Goal: Task Accomplishment & Management: Manage account settings

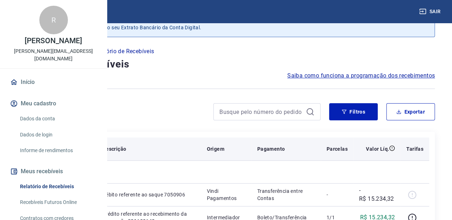
scroll to position [36, 0]
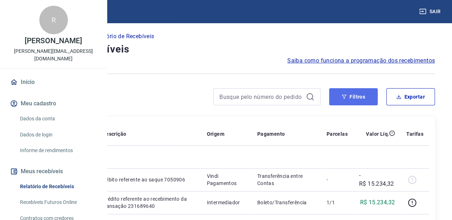
click at [353, 100] on button "Filtros" at bounding box center [353, 96] width 49 height 17
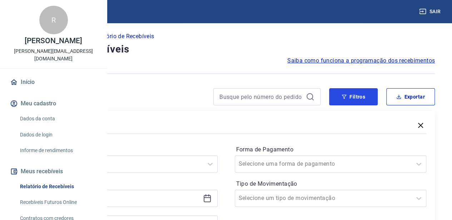
scroll to position [107, 0]
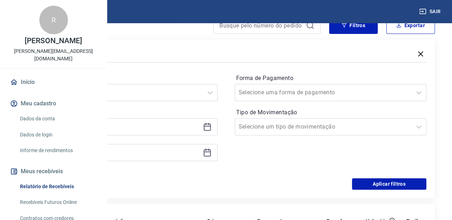
click at [212, 126] on icon at bounding box center [207, 127] width 9 height 9
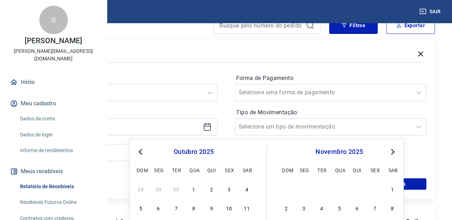
click at [145, 154] on div "outubro 2025" at bounding box center [193, 152] width 117 height 9
click at [142, 155] on button "Previous Month" at bounding box center [140, 152] width 9 height 9
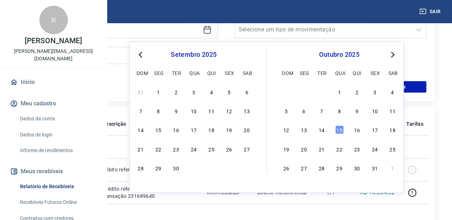
scroll to position [214, 0]
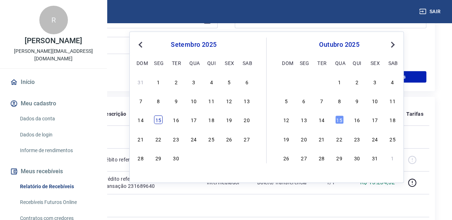
click at [159, 122] on div "15" at bounding box center [158, 119] width 9 height 9
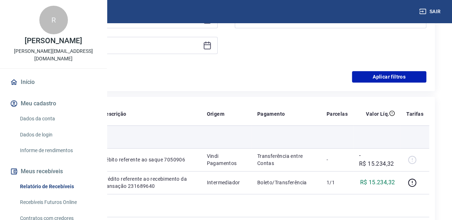
type input "[DATE]"
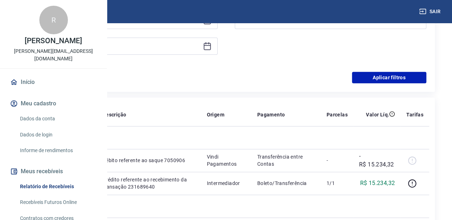
scroll to position [143, 0]
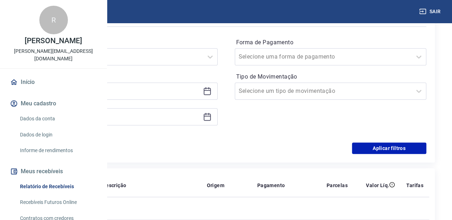
click at [211, 117] on icon at bounding box center [207, 117] width 7 height 7
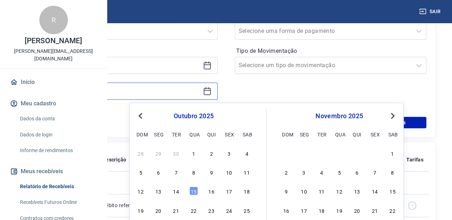
scroll to position [179, 0]
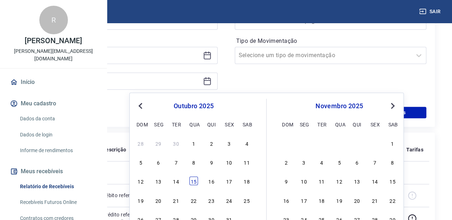
click at [195, 181] on div "15" at bounding box center [193, 181] width 9 height 9
type input "[DATE]"
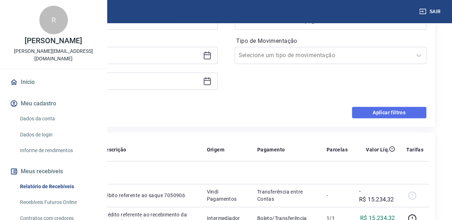
click at [373, 112] on button "Aplicar filtros" at bounding box center [389, 112] width 74 height 11
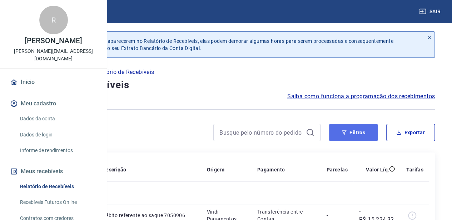
click at [352, 134] on button "Filtros" at bounding box center [353, 132] width 49 height 17
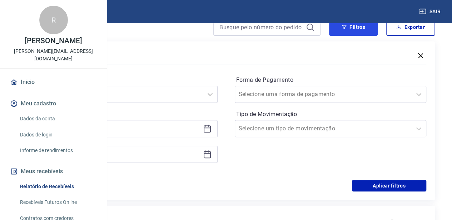
scroll to position [107, 0]
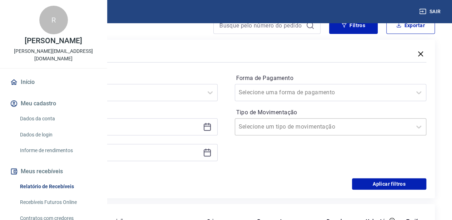
click at [311, 128] on input "Tipo de Movimentação" at bounding box center [275, 127] width 72 height 9
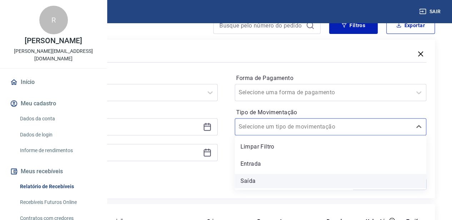
click at [314, 181] on div "Saída" at bounding box center [331, 181] width 192 height 14
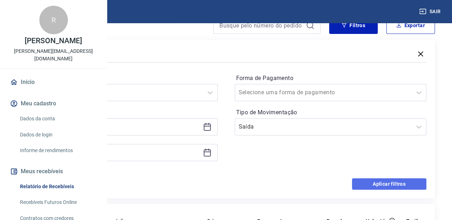
click at [385, 181] on button "Aplicar filtros" at bounding box center [389, 183] width 74 height 11
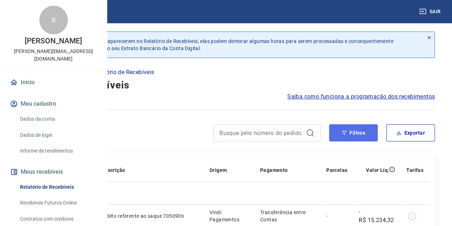
click at [353, 135] on button "Filtros" at bounding box center [353, 132] width 49 height 17
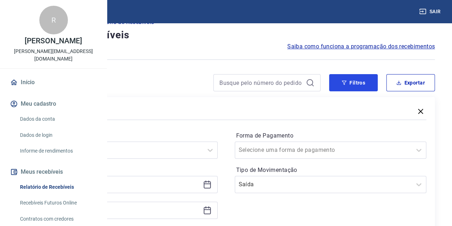
scroll to position [107, 0]
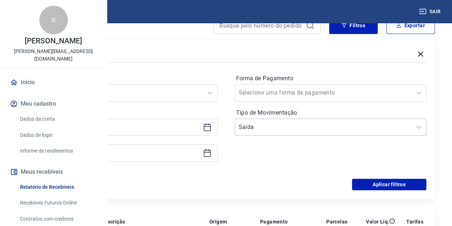
click at [311, 125] on input "Tipo de Movimentação" at bounding box center [275, 127] width 72 height 9
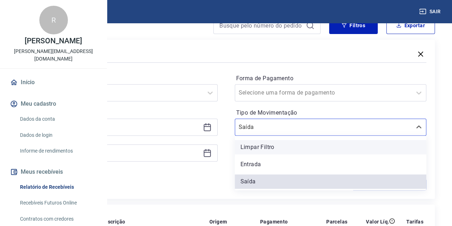
click at [316, 147] on div "Limpar Filtro" at bounding box center [331, 147] width 192 height 14
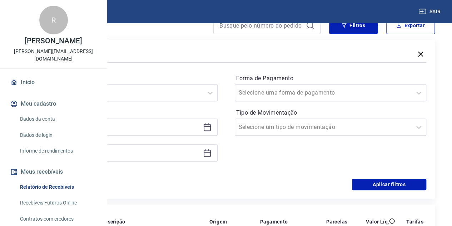
click at [335, 158] on div "Forma de Pagamento Selecione uma forma de pagamento Tipo de Movimentação Seleci…" at bounding box center [331, 121] width 192 height 97
click at [374, 183] on button "Aplicar filtros" at bounding box center [389, 183] width 74 height 11
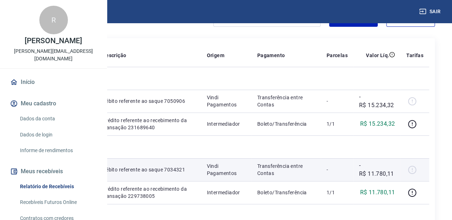
scroll to position [36, 0]
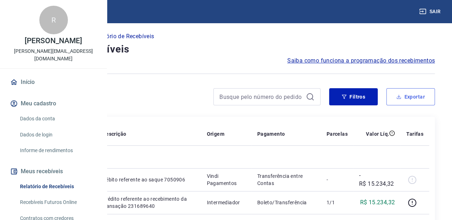
click at [402, 99] on button "Exportar" at bounding box center [410, 96] width 49 height 17
type input "[DATE]"
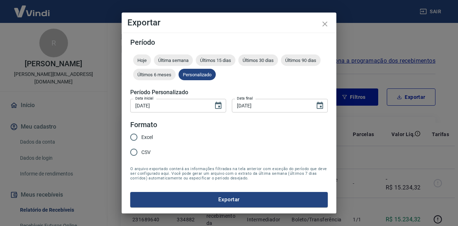
click at [146, 137] on span "Excel" at bounding box center [146, 137] width 11 height 8
click at [141, 137] on input "Excel" at bounding box center [133, 136] width 15 height 15
radio input "true"
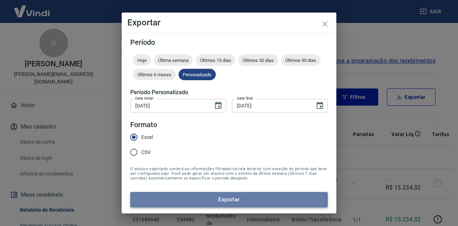
click at [246, 201] on button "Exportar" at bounding box center [228, 199] width 197 height 15
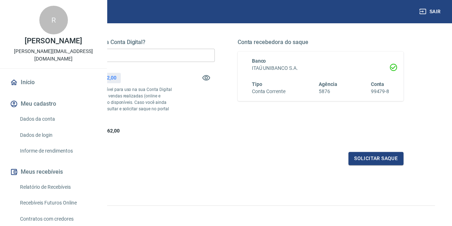
scroll to position [107, 0]
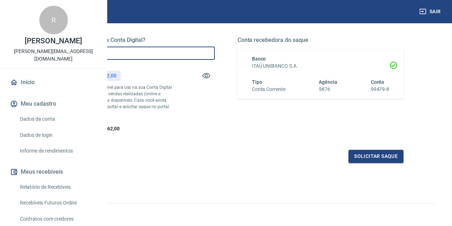
click at [215, 52] on input "R$ 0,00" at bounding box center [132, 52] width 166 height 13
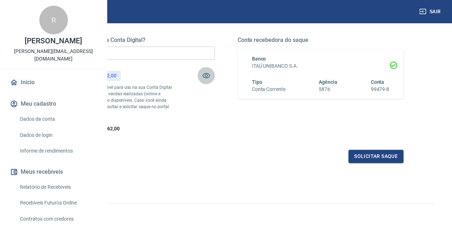
click at [211, 71] on icon "button" at bounding box center [206, 75] width 9 height 9
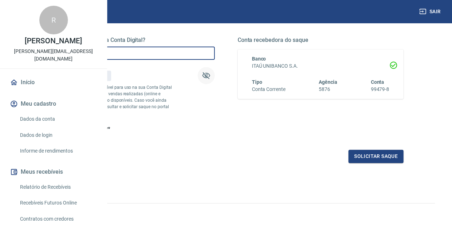
click at [196, 54] on input "R$ 0,00" at bounding box center [132, 52] width 166 height 13
click at [210, 76] on icon "button" at bounding box center [206, 75] width 8 height 7
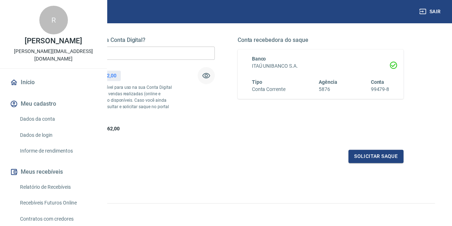
click at [213, 49] on input "R$ 0,00" at bounding box center [132, 52] width 166 height 13
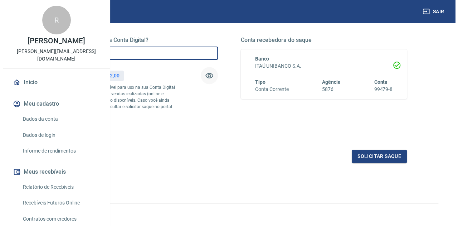
scroll to position [71, 0]
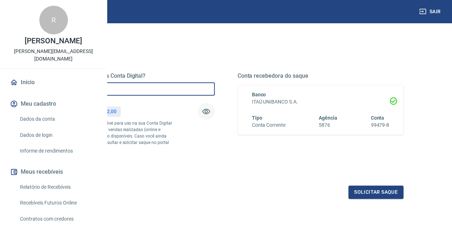
type input "R$ 56.662,00"
click at [370, 198] on button "Solicitar saque" at bounding box center [376, 191] width 55 height 13
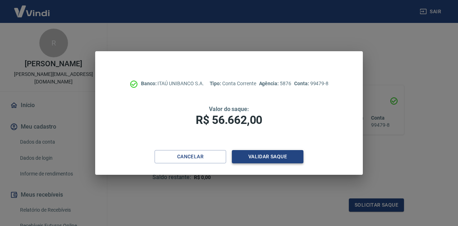
click at [273, 156] on button "Validar saque" at bounding box center [267, 156] width 71 height 13
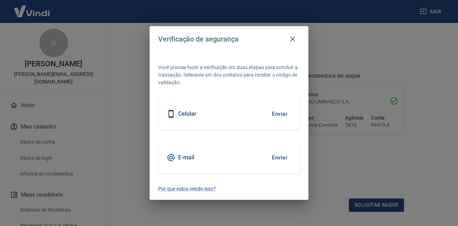
click at [285, 113] on button "Enviar" at bounding box center [279, 113] width 23 height 15
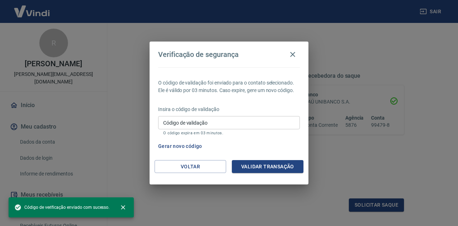
click at [277, 117] on input "Código de validação" at bounding box center [229, 122] width 142 height 13
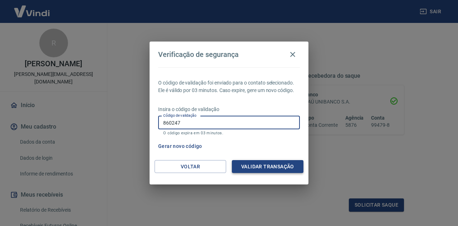
type input "860247"
click at [246, 170] on button "Validar transação" at bounding box center [267, 166] width 71 height 13
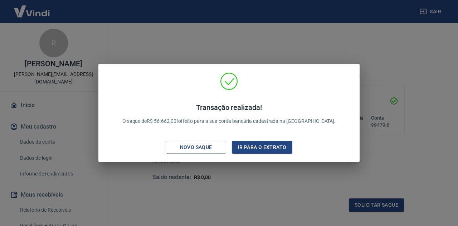
click at [331, 38] on div "Transação realizada! O saque de R$ 56.662,00 foi feito para a sua conta bancári…" at bounding box center [229, 113] width 458 height 226
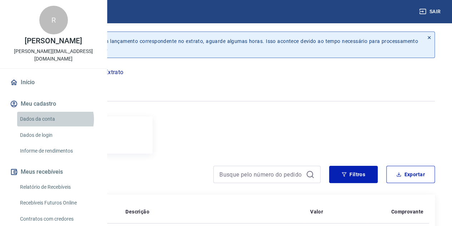
click at [55, 126] on link "Dados da conta" at bounding box center [57, 119] width 81 height 15
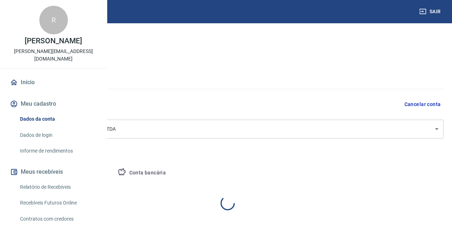
select select "SP"
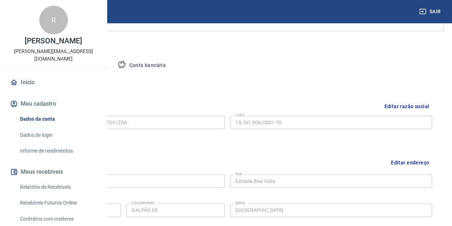
scroll to position [107, 0]
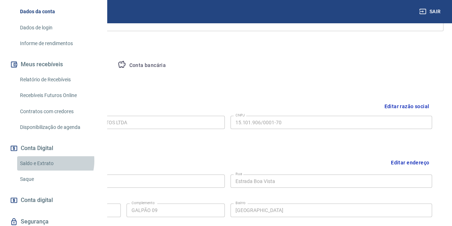
click at [45, 171] on link "Saldo e Extrato" at bounding box center [57, 163] width 81 height 15
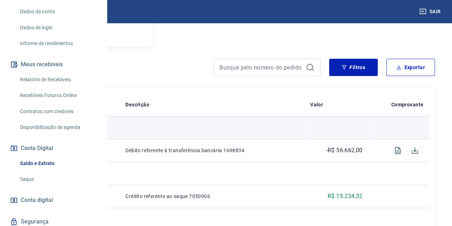
scroll to position [107, 0]
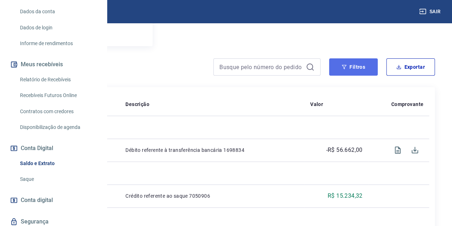
click at [349, 70] on button "Filtros" at bounding box center [353, 66] width 49 height 17
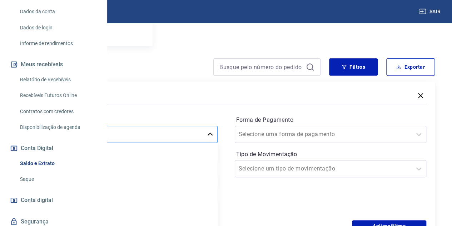
scroll to position [130, 0]
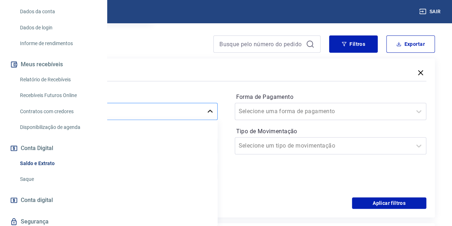
click at [218, 120] on div "option Limpar Filtro focused, 1 of 6. 6 results available. Use Up and Down to c…" at bounding box center [122, 111] width 192 height 17
click at [277, 123] on div "Período option Limpar Filtro focused, 1 of 6. 6 results available. Use Up and D…" at bounding box center [226, 140] width 401 height 114
click at [212, 148] on icon at bounding box center [207, 145] width 9 height 9
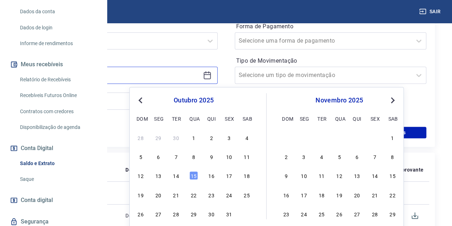
scroll to position [202, 0]
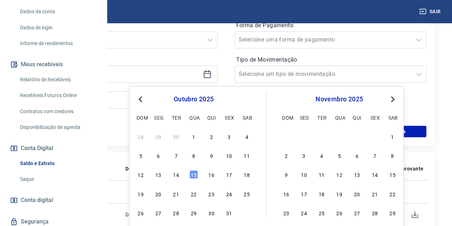
click at [141, 97] on span "Previous Month" at bounding box center [141, 99] width 0 height 8
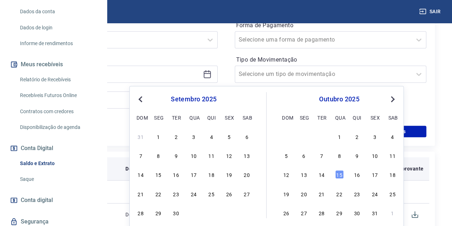
click at [161, 176] on div "15" at bounding box center [158, 174] width 9 height 9
type input "[DATE]"
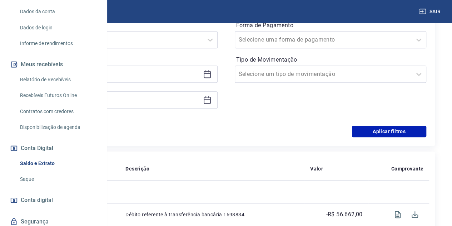
click at [212, 100] on icon at bounding box center [207, 99] width 9 height 9
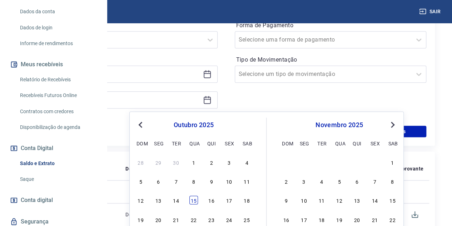
click at [192, 198] on div "15" at bounding box center [193, 200] width 9 height 9
type input "[DATE]"
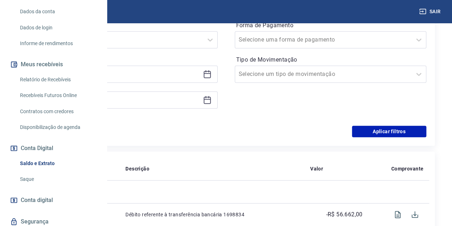
click at [377, 137] on div "Filtros Período Selecione um período Período personalizado Selected date: segun…" at bounding box center [226, 66] width 418 height 159
drag, startPoint x: 375, startPoint y: 130, endPoint x: 308, endPoint y: 140, distance: 67.3
click at [376, 130] on button "Aplicar filtros" at bounding box center [389, 130] width 74 height 11
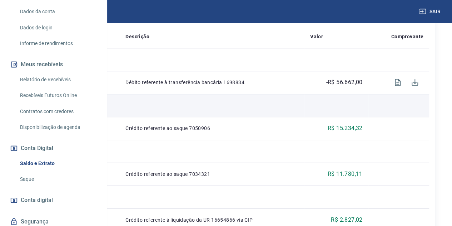
scroll to position [214, 0]
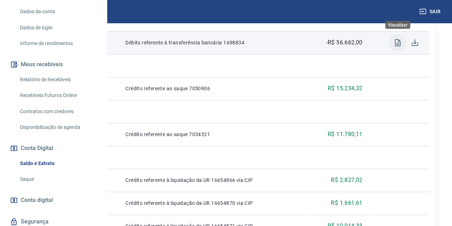
click at [400, 41] on icon "Visualizar" at bounding box center [398, 42] width 6 height 7
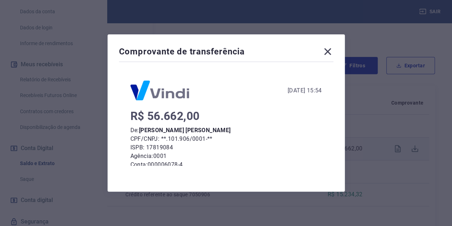
scroll to position [71, 0]
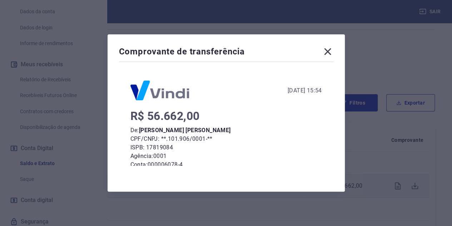
click at [334, 48] on icon at bounding box center [327, 51] width 11 height 11
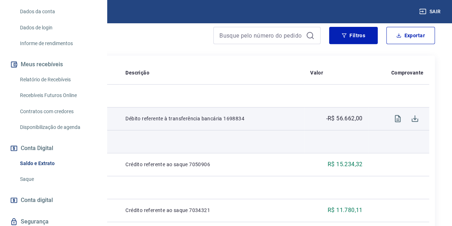
scroll to position [143, 0]
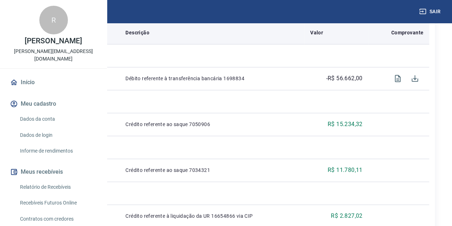
scroll to position [107, 0]
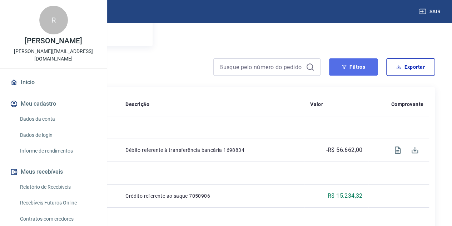
click at [350, 64] on button "Filtros" at bounding box center [353, 66] width 49 height 17
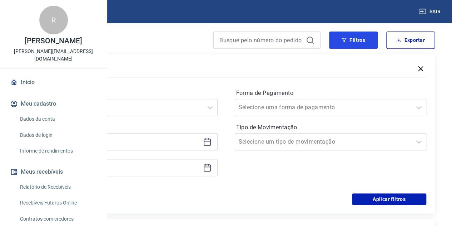
scroll to position [179, 0]
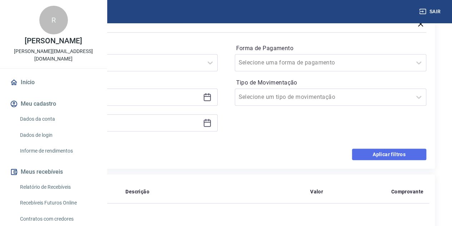
click at [362, 157] on button "Aplicar filtros" at bounding box center [389, 153] width 74 height 11
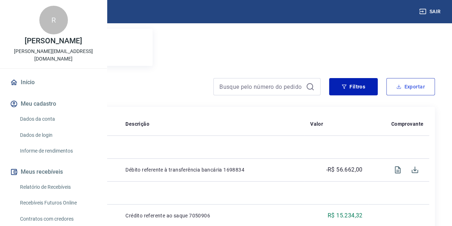
scroll to position [71, 0]
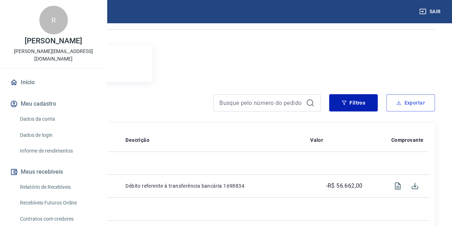
click at [411, 104] on button "Exportar" at bounding box center [410, 102] width 49 height 17
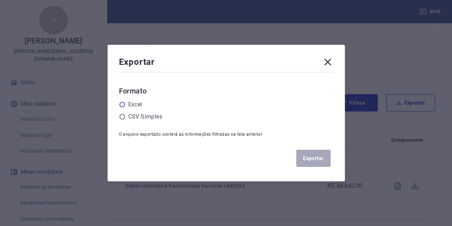
drag, startPoint x: 137, startPoint y: 103, endPoint x: 144, endPoint y: 105, distance: 7.5
click at [138, 103] on label "Excel" at bounding box center [135, 104] width 14 height 9
click at [0, 0] on input "radio" at bounding box center [0, 0] width 0 height 0
click at [315, 158] on button "Exportar" at bounding box center [313, 157] width 34 height 17
